Goal: Navigation & Orientation: Find specific page/section

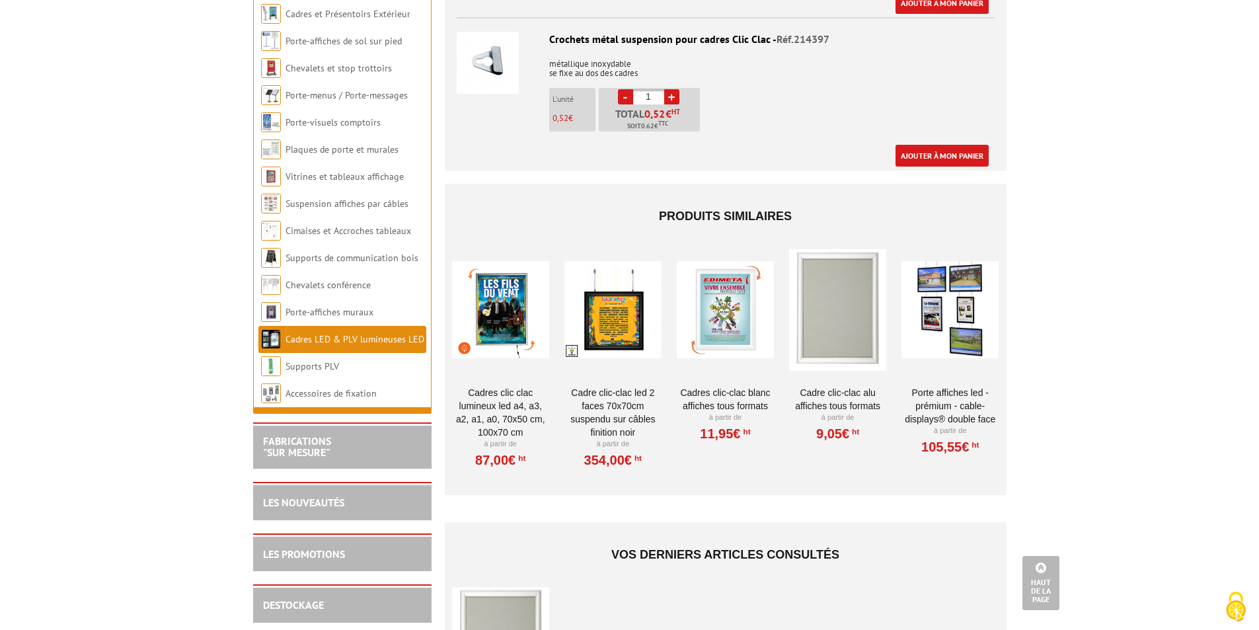
scroll to position [2379, 0]
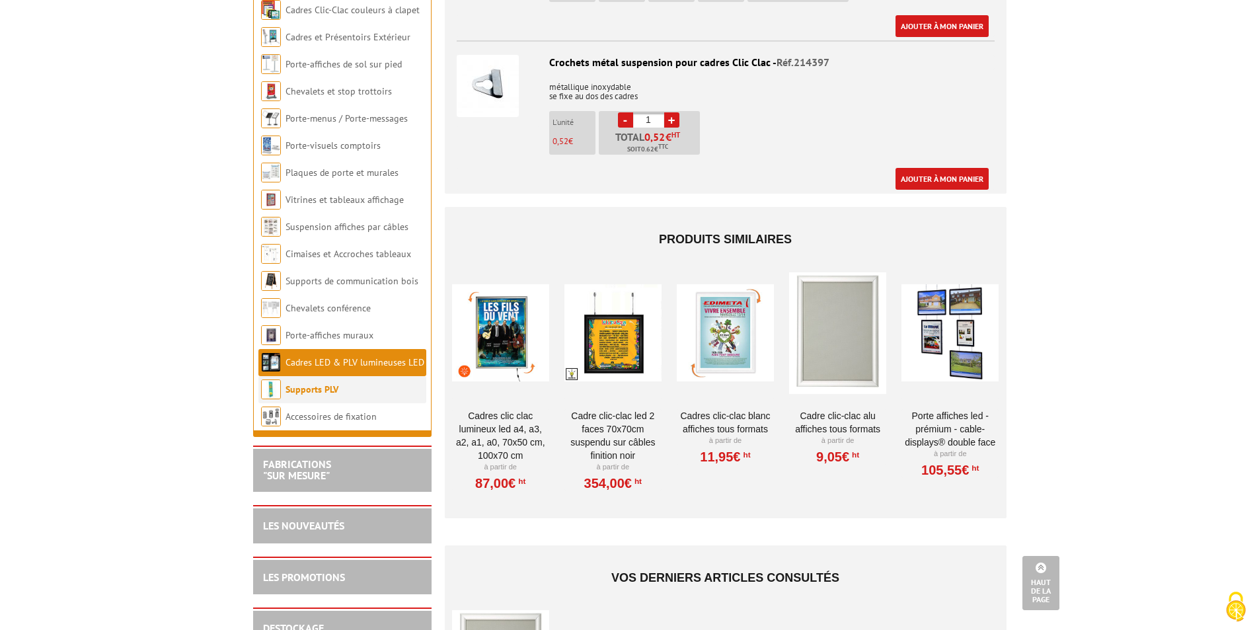
click at [319, 386] on link "Supports PLV" at bounding box center [311, 389] width 53 height 12
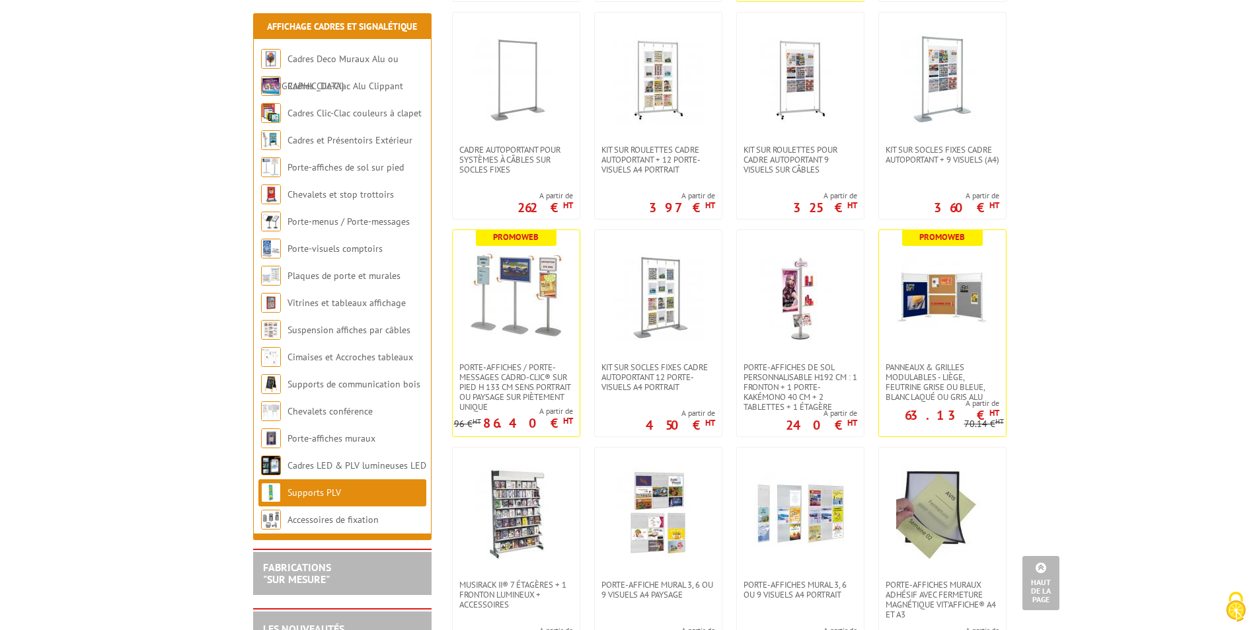
scroll to position [1586, 0]
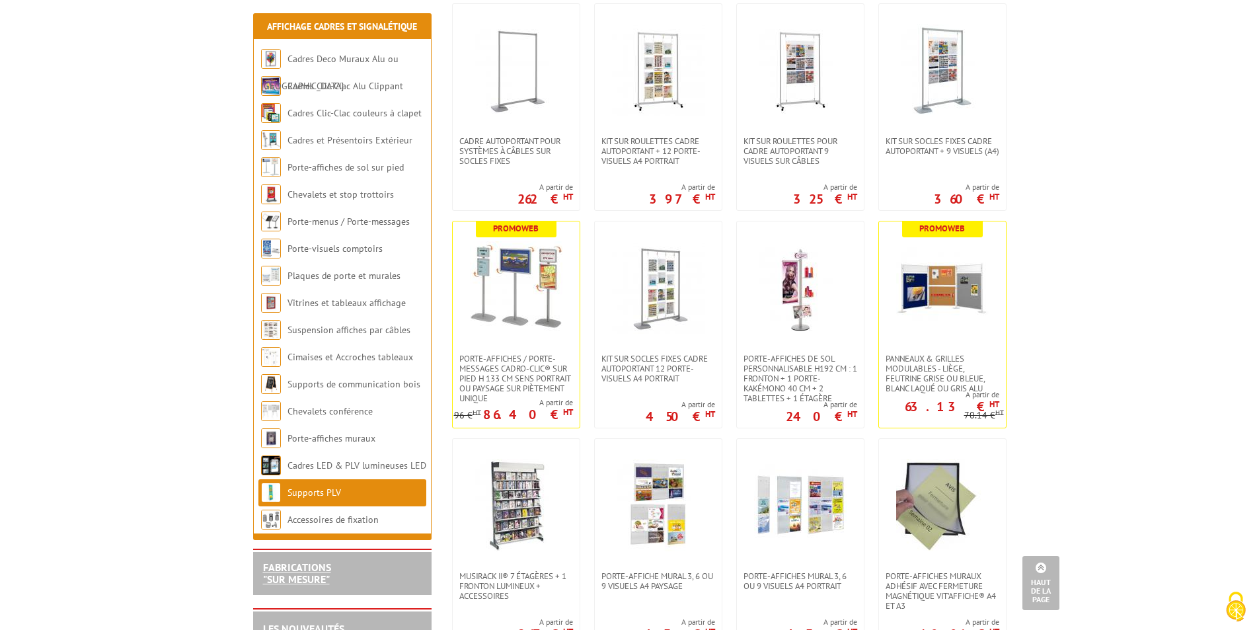
click at [327, 561] on link "FABRICATIONS "Sur Mesure"" at bounding box center [297, 572] width 68 height 25
